Goal: Find specific page/section

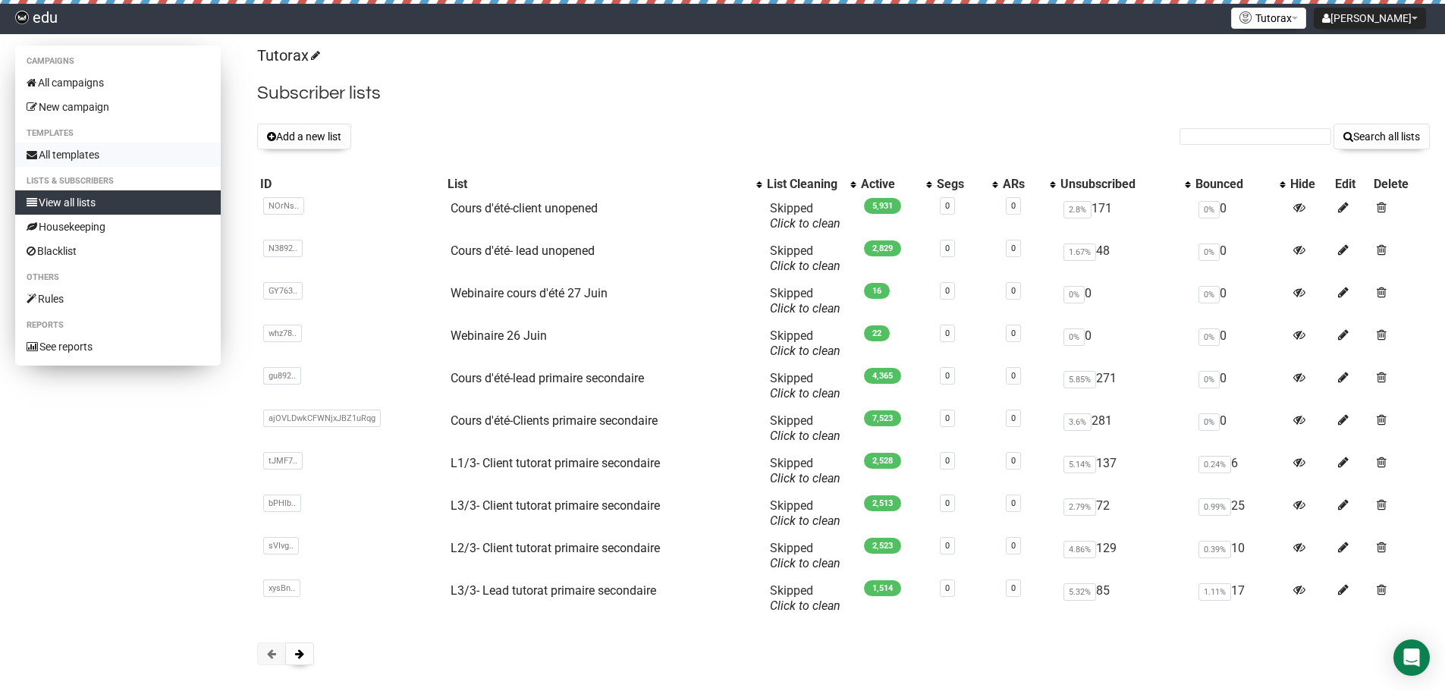
click at [93, 149] on link "All templates" at bounding box center [118, 155] width 206 height 24
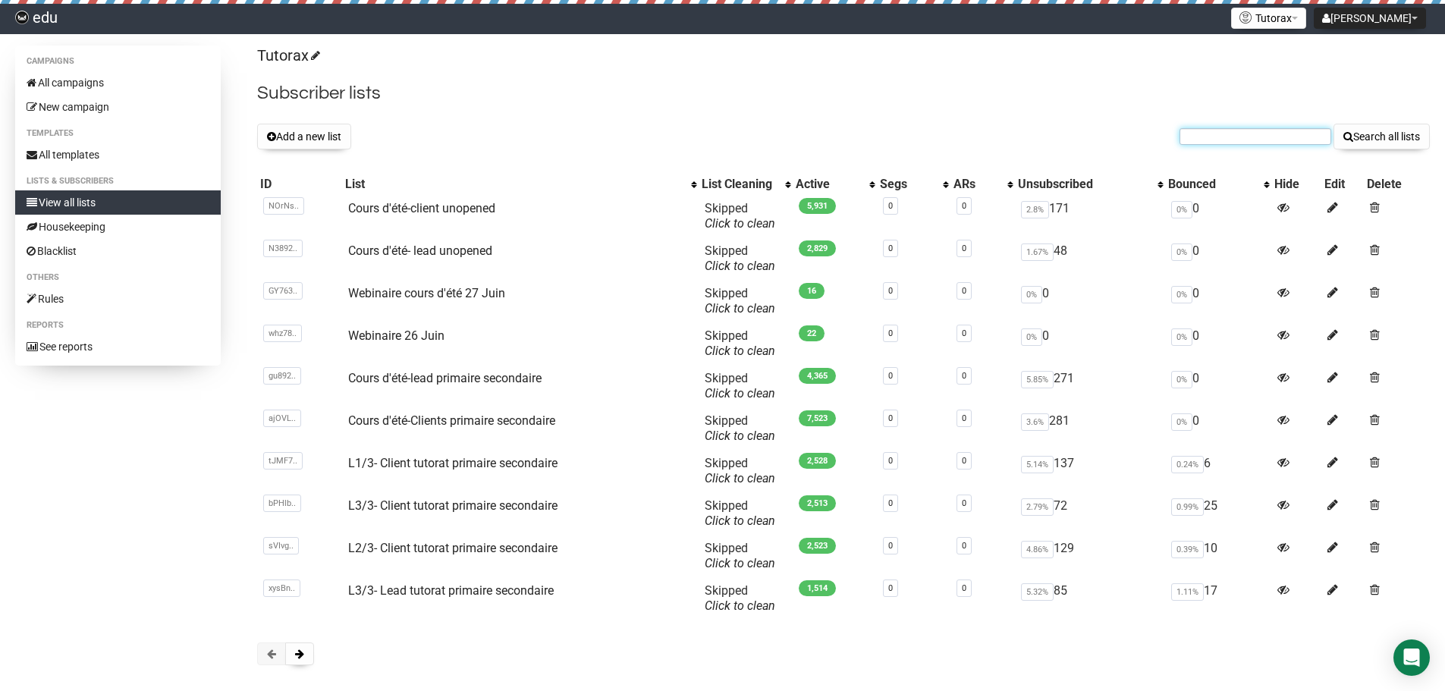
click at [1266, 136] on input "text" at bounding box center [1256, 136] width 152 height 17
type input "tuteur"
click at [1334, 124] on button "Search all lists" at bounding box center [1382, 137] width 96 height 26
click at [1381, 136] on button "Search all lists" at bounding box center [1382, 137] width 96 height 26
